Goal: Check status: Check status

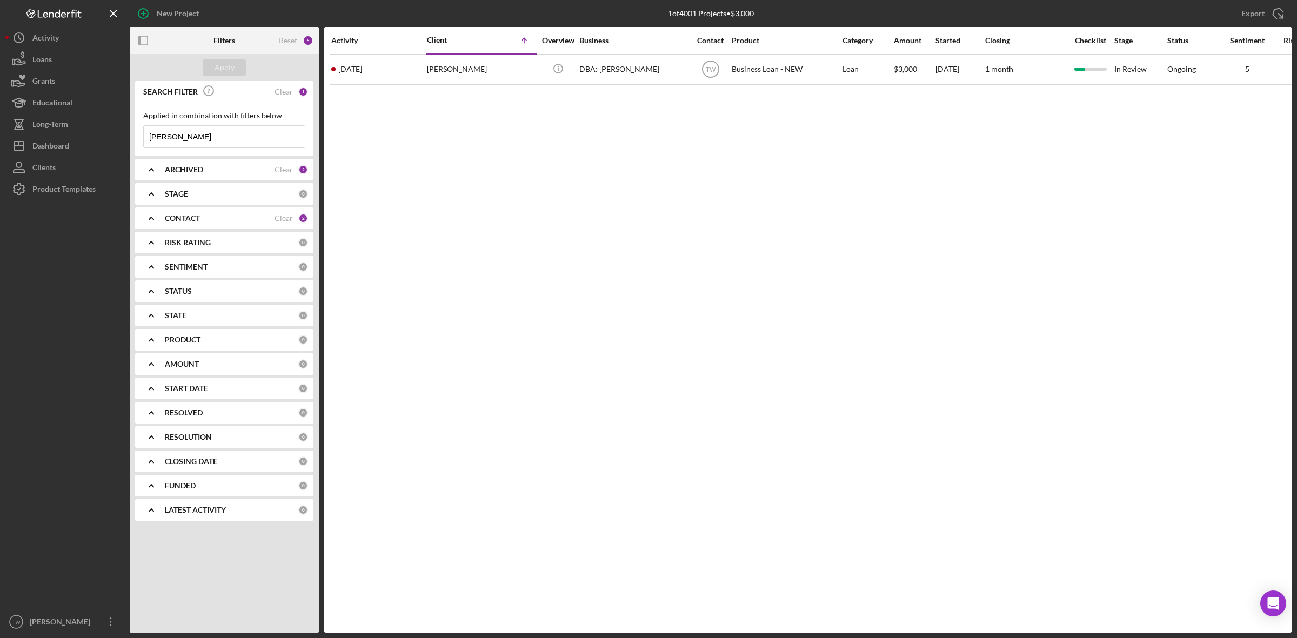
click at [206, 134] on input "[PERSON_NAME]" at bounding box center [224, 137] width 161 height 22
click at [158, 137] on input "[PERSON_NAME]" at bounding box center [224, 137] width 161 height 22
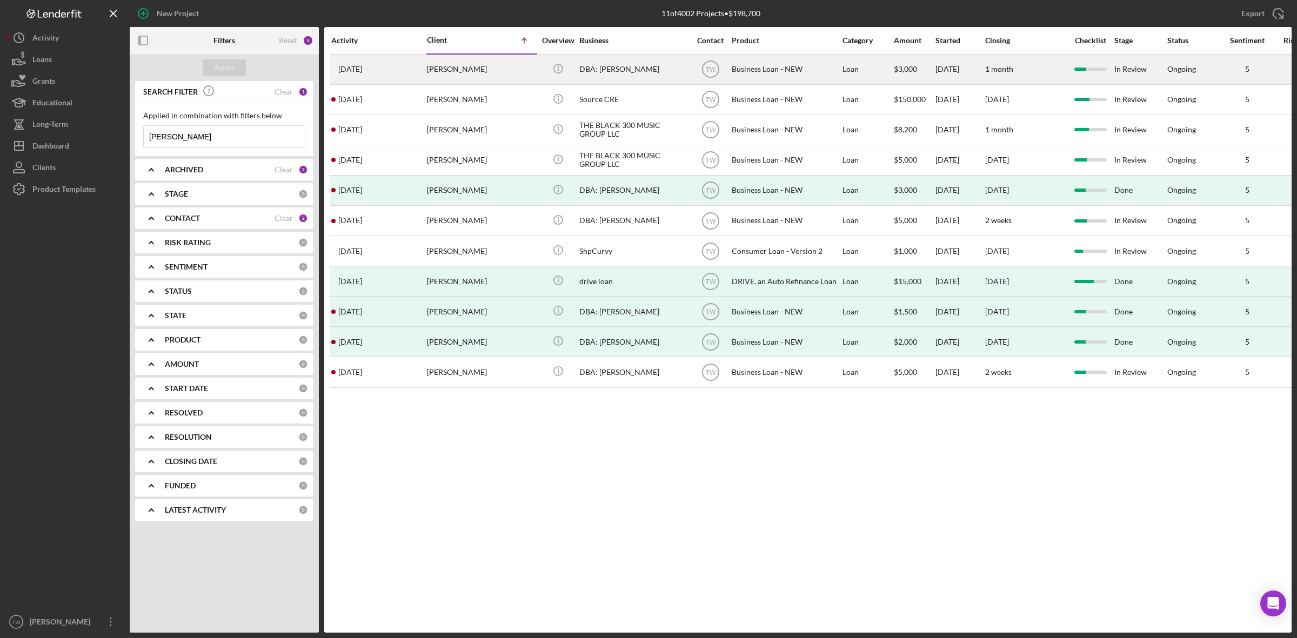
type input "[PERSON_NAME]"
click at [434, 69] on div "[PERSON_NAME]" at bounding box center [481, 69] width 108 height 29
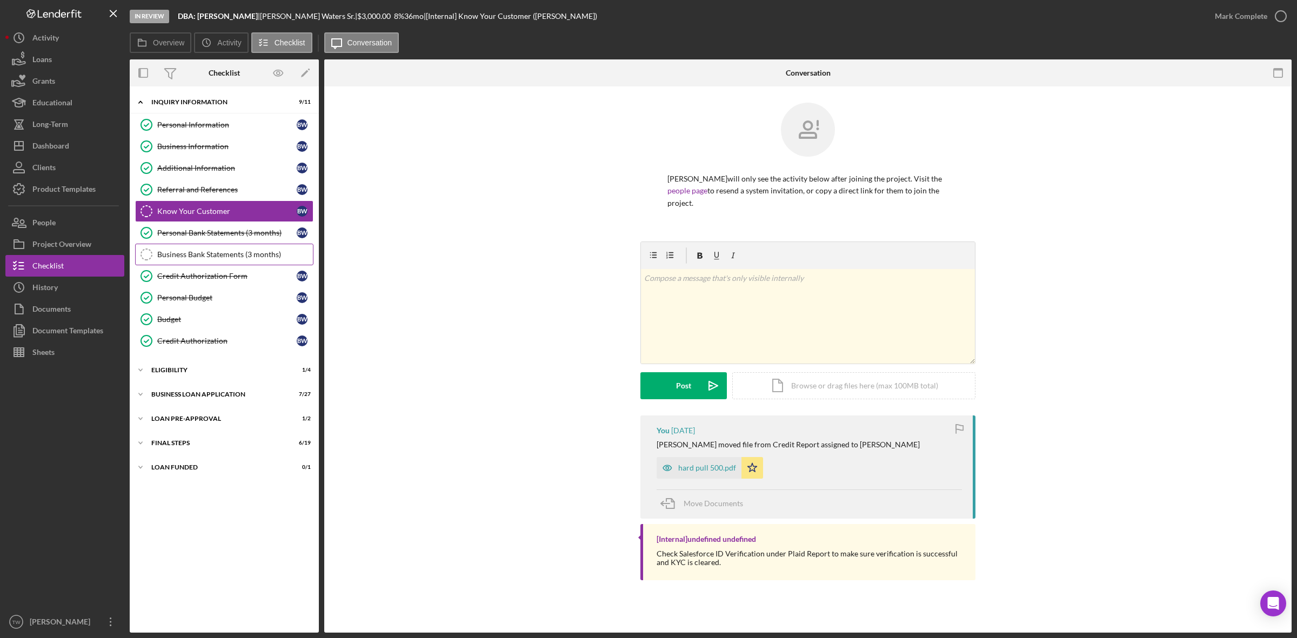
drag, startPoint x: 217, startPoint y: 230, endPoint x: 312, endPoint y: 262, distance: 100.9
click at [217, 231] on div "Personal Bank Statements (3 months)" at bounding box center [226, 233] width 139 height 9
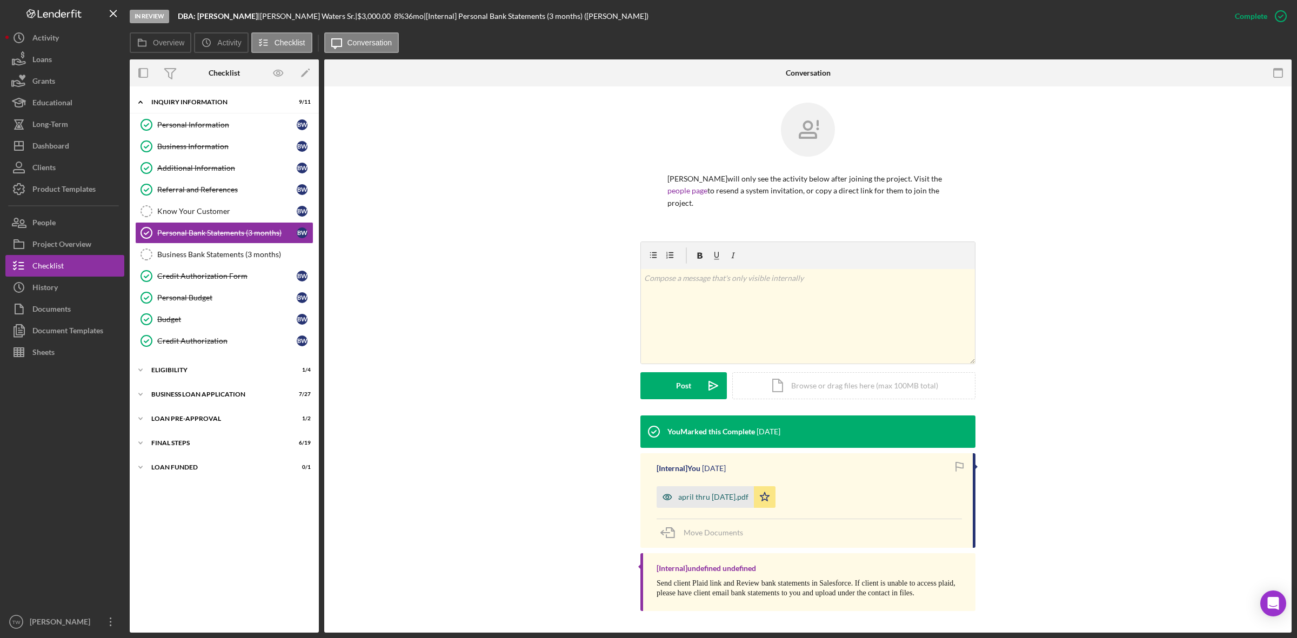
click at [723, 496] on div "april thru [DATE].pdf" at bounding box center [713, 497] width 70 height 9
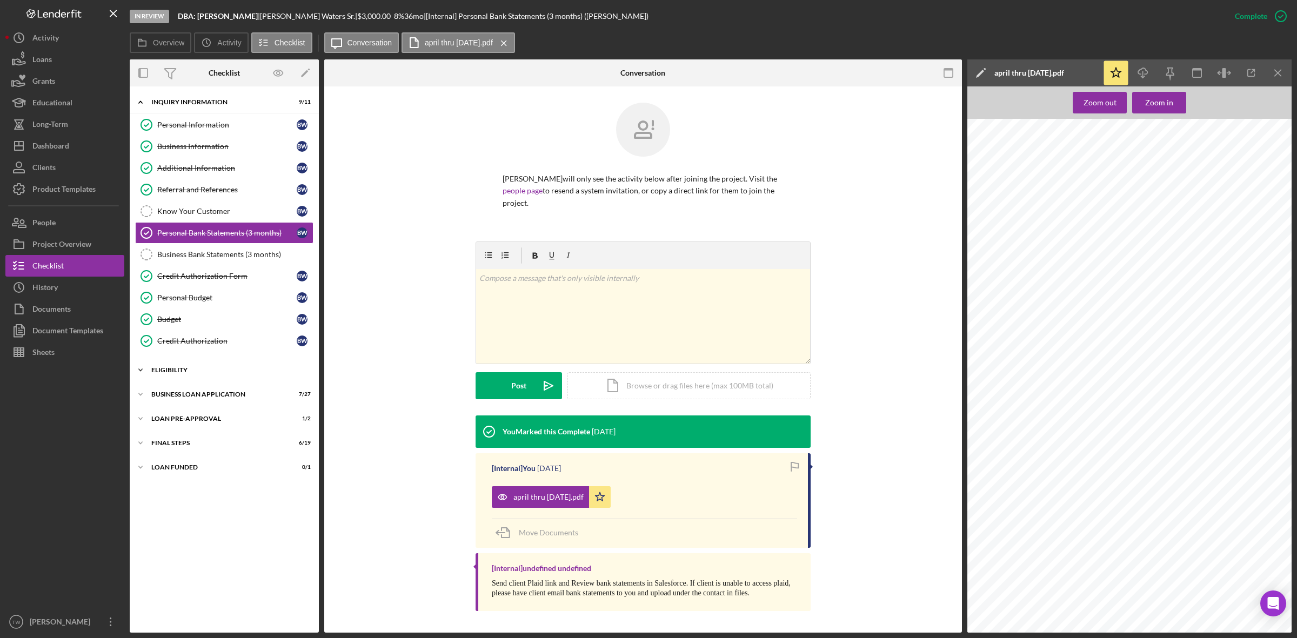
click at [149, 378] on icon "Icon/Expander" at bounding box center [141, 371] width 22 height 22
click at [184, 487] on div "Icon/Expander BUSINESS LOAN APPLICATION 7 / 27" at bounding box center [224, 487] width 189 height 22
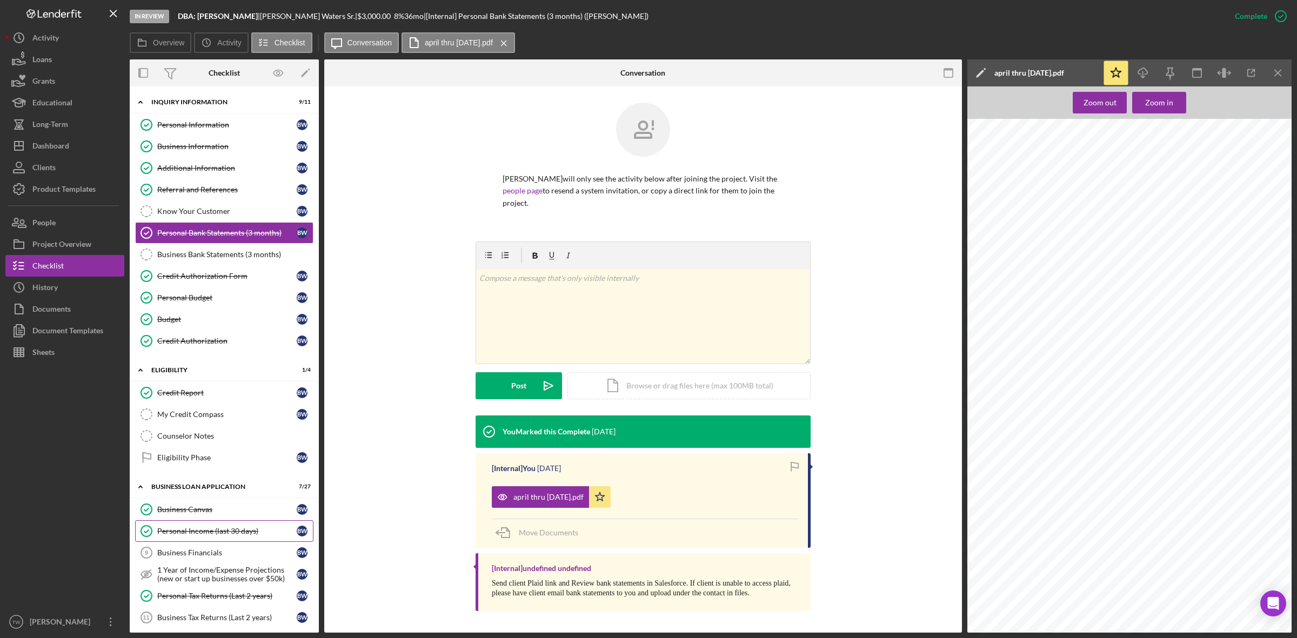
scroll to position [203, 0]
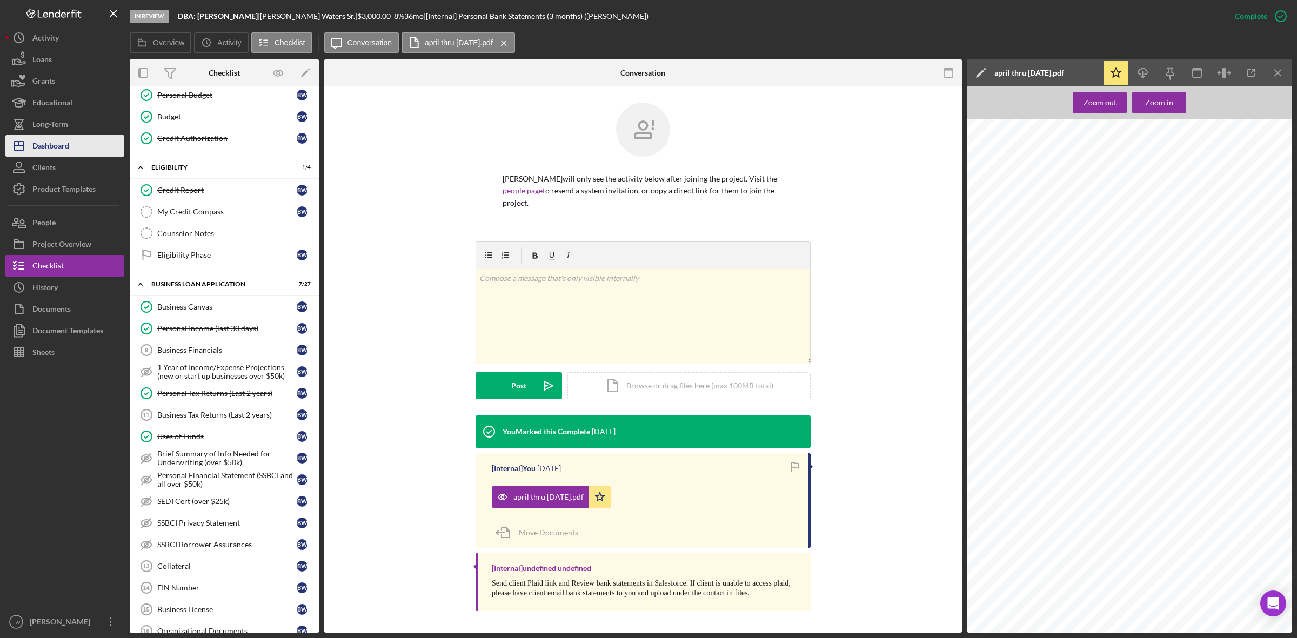
click at [82, 149] on button "Icon/Dashboard Dashboard" at bounding box center [64, 146] width 119 height 22
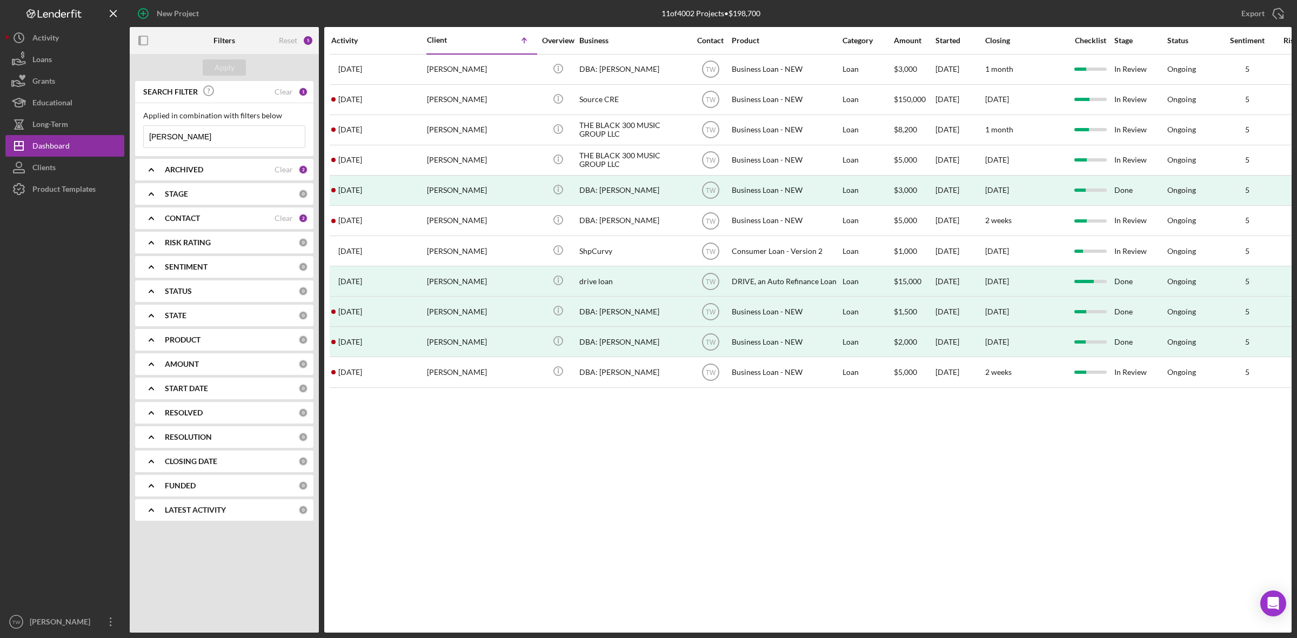
click at [262, 139] on input "[PERSON_NAME]" at bounding box center [224, 137] width 161 height 22
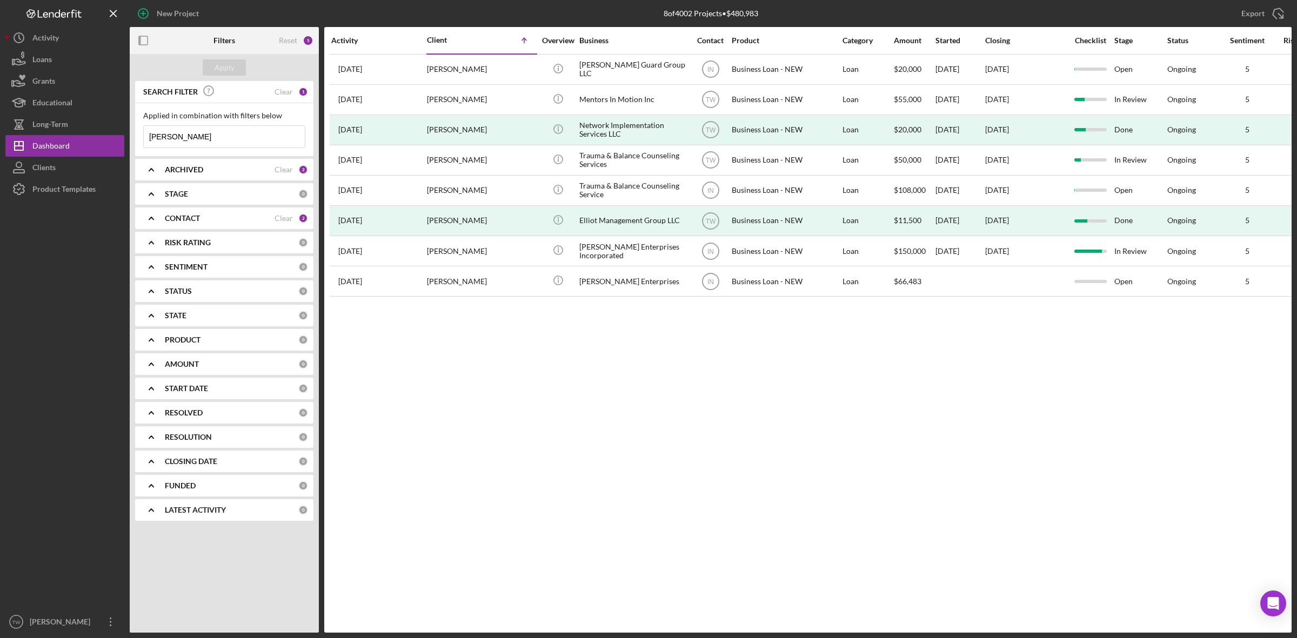
type input "[PERSON_NAME]"
